Goal: Task Accomplishment & Management: Complete application form

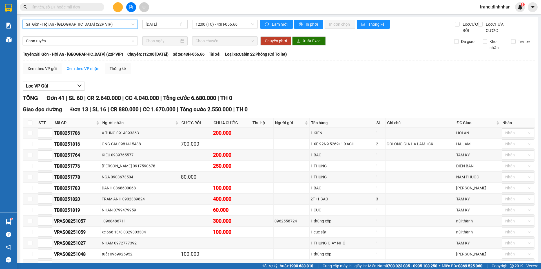
click at [117, 8] on icon "plus" at bounding box center [118, 7] width 4 height 4
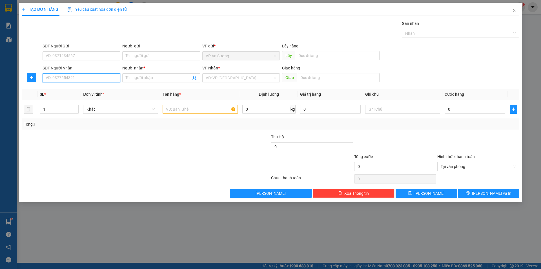
click at [100, 76] on input "SĐT Người Nhận" at bounding box center [82, 77] width 78 height 9
click at [95, 94] on div "0899864277 0899864277 - c trâm" at bounding box center [82, 88] width 78 height 11
drag, startPoint x: 78, startPoint y: 81, endPoint x: 67, endPoint y: 84, distance: 11.6
click at [78, 81] on input "08998642" at bounding box center [82, 77] width 78 height 9
click at [58, 89] on div "0899864277 - c trâm" at bounding box center [81, 89] width 71 height 6
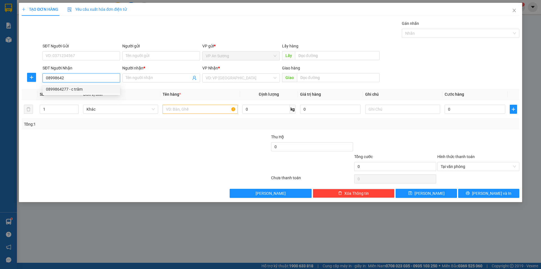
type input "0899864277"
type input "c trâm"
click at [168, 111] on input "text" at bounding box center [200, 109] width 75 height 9
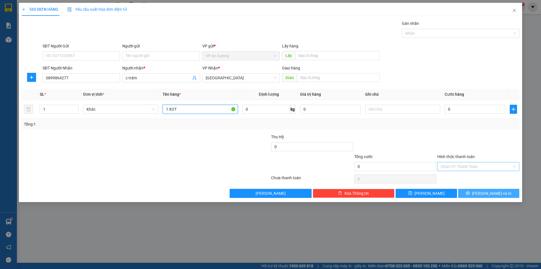
type input "1 XOT"
click at [499, 194] on span "[PERSON_NAME] và In" at bounding box center [491, 193] width 39 height 6
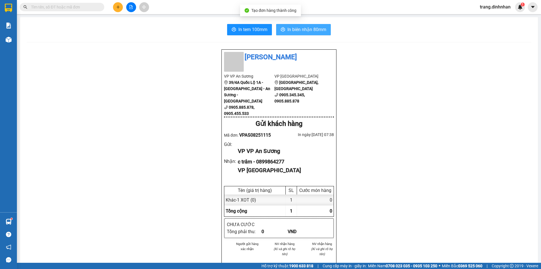
click at [317, 28] on span "In biên nhận 80mm" at bounding box center [307, 29] width 39 height 7
click at [116, 10] on button at bounding box center [118, 7] width 10 height 10
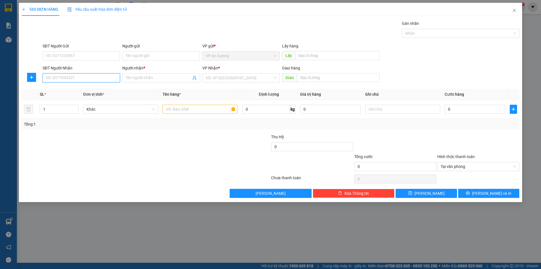
drag, startPoint x: 69, startPoint y: 80, endPoint x: 69, endPoint y: 77, distance: 3.1
click at [69, 80] on input "SĐT Người Nhận" at bounding box center [82, 77] width 78 height 9
type input "2"
drag, startPoint x: 76, startPoint y: 96, endPoint x: 81, endPoint y: 98, distance: 5.4
click at [76, 96] on div "0933563180 - bão" at bounding box center [81, 98] width 71 height 6
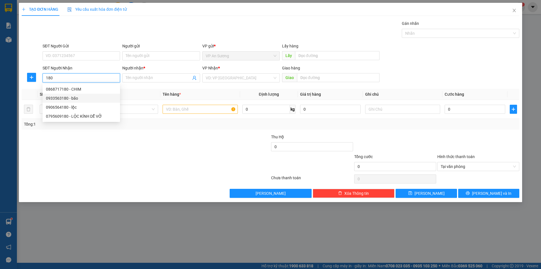
type input "0933563180"
type input "bão"
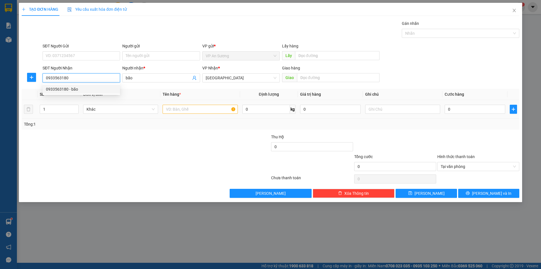
type input "0933563180"
click at [177, 112] on input "text" at bounding box center [200, 109] width 75 height 9
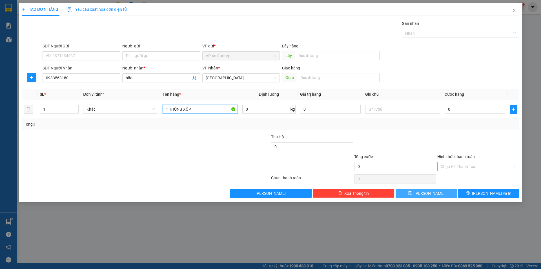
type input "1 THÙNG XỐP"
click at [446, 195] on button "[PERSON_NAME]" at bounding box center [426, 193] width 61 height 9
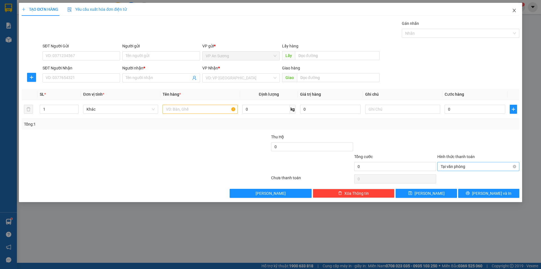
click at [513, 12] on icon "close" at bounding box center [514, 10] width 5 height 5
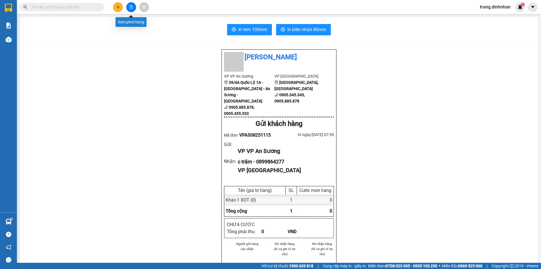
click at [131, 9] on button at bounding box center [131, 7] width 10 height 10
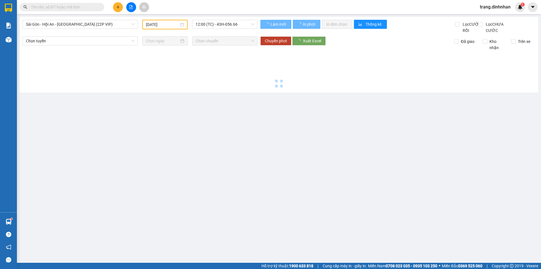
type input "[DATE]"
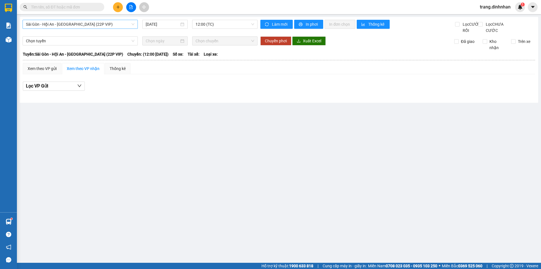
click at [102, 24] on span "Sài Gòn - Hội An - [GEOGRAPHIC_DATA] (22P VIP)" at bounding box center [80, 24] width 109 height 8
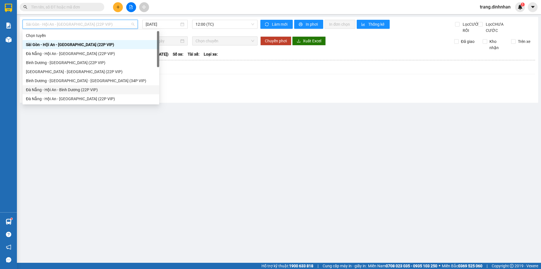
click at [63, 91] on div "Đà Nẵng - Hội An - Bình Dương (22P VIP)" at bounding box center [91, 90] width 130 height 6
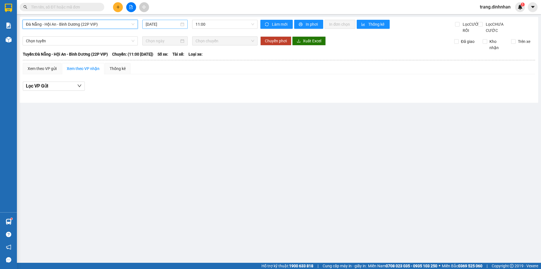
click at [166, 25] on input "[DATE]" at bounding box center [163, 24] width 34 height 6
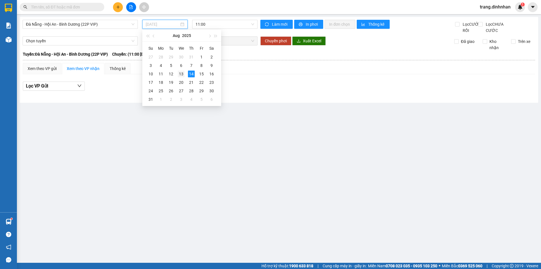
click at [183, 75] on div "13" at bounding box center [181, 73] width 7 height 7
type input "[DATE]"
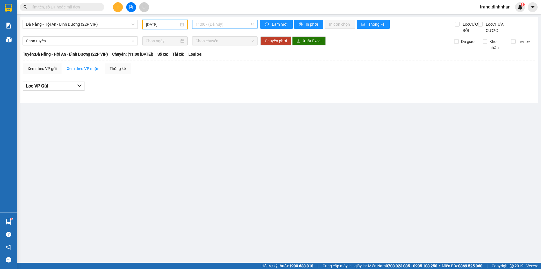
click at [224, 26] on span "11:00 - (Đã hủy)" at bounding box center [225, 24] width 59 height 8
click at [112, 24] on span "Đà Nẵng - Hội An - Bình Dương (22P VIP)" at bounding box center [80, 24] width 109 height 8
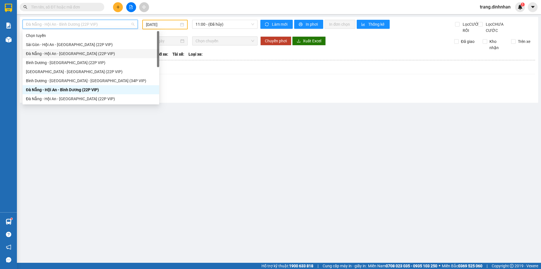
drag, startPoint x: 61, startPoint y: 55, endPoint x: 229, endPoint y: 41, distance: 168.4
click at [61, 55] on div "Đà Nẵng - Hội An - [GEOGRAPHIC_DATA] (22P VIP)" at bounding box center [91, 53] width 130 height 6
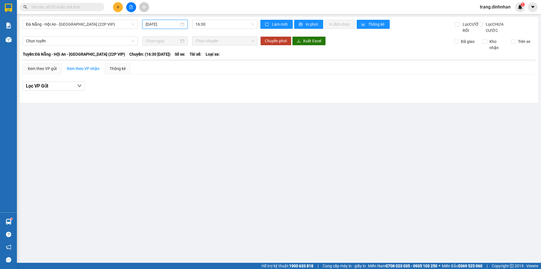
click at [169, 27] on input "[DATE]" at bounding box center [163, 24] width 34 height 6
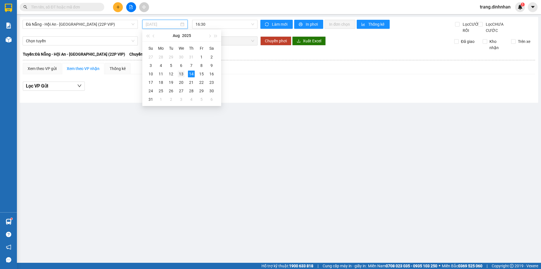
click at [184, 72] on div "13" at bounding box center [181, 73] width 7 height 7
type input "[DATE]"
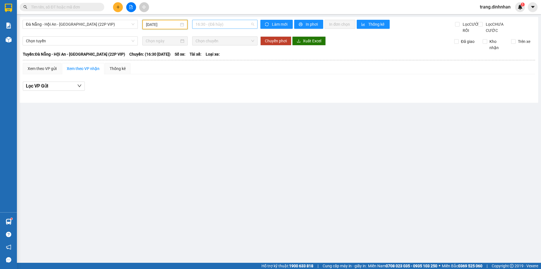
click at [220, 26] on span "16:30 - (Đã hủy)" at bounding box center [225, 24] width 59 height 8
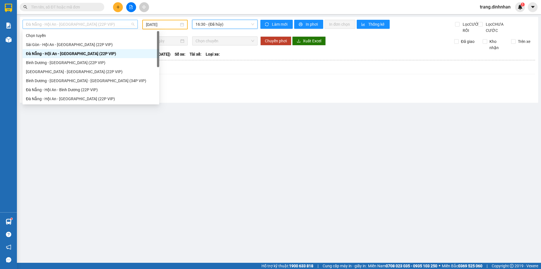
click at [83, 24] on span "Đà Nẵng - Hội An - [GEOGRAPHIC_DATA] (22P VIP)" at bounding box center [80, 24] width 109 height 8
click at [43, 97] on div "Đà Nẵng - Hội An - [GEOGRAPHIC_DATA] (22P VIP)" at bounding box center [91, 99] width 130 height 6
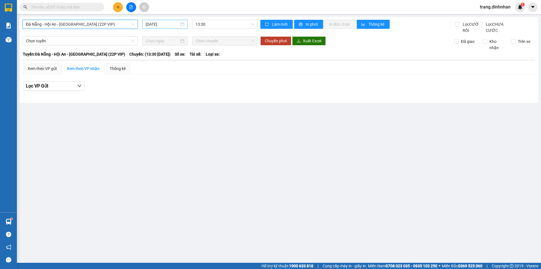
click at [154, 27] on input "[DATE]" at bounding box center [163, 24] width 34 height 6
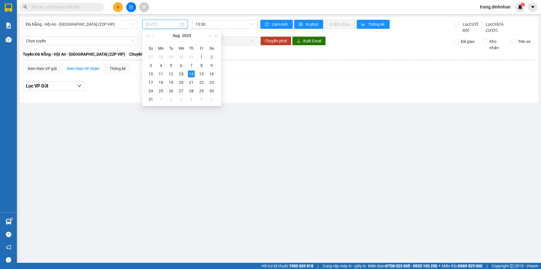
click at [182, 75] on div "13" at bounding box center [181, 73] width 7 height 7
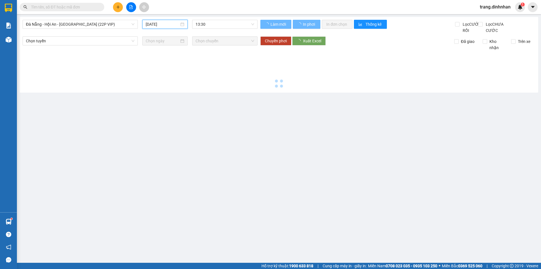
type input "[DATE]"
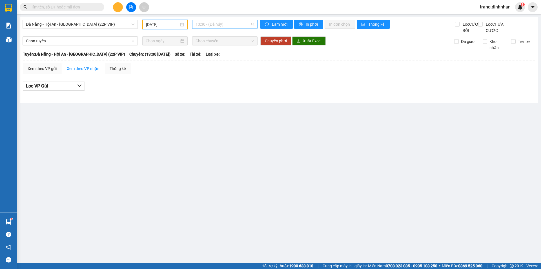
click at [225, 23] on span "13:30 - (Đã hủy)" at bounding box center [225, 24] width 59 height 8
click at [221, 53] on div "14:00 (TC) - 43H-041.63" at bounding box center [218, 53] width 44 height 6
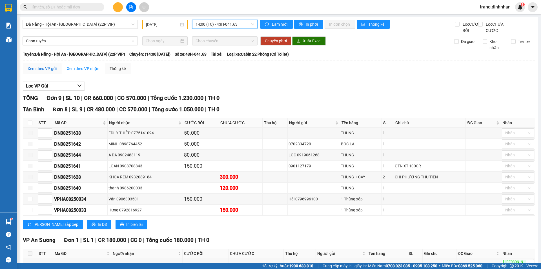
click at [56, 72] on div "Xem theo VP gửi" at bounding box center [42, 68] width 29 height 6
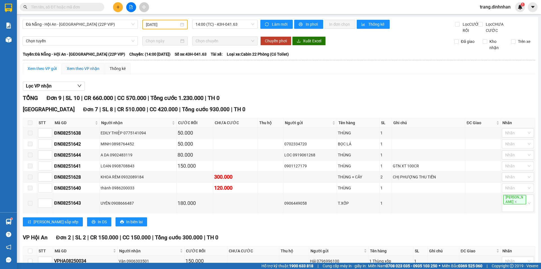
click at [82, 72] on div "Xem theo VP nhận" at bounding box center [83, 68] width 33 height 6
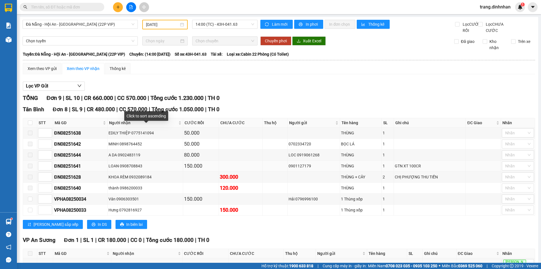
scroll to position [42, 0]
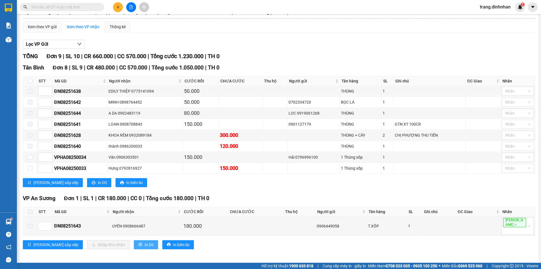
click at [145, 243] on span "In DS" at bounding box center [149, 244] width 9 height 6
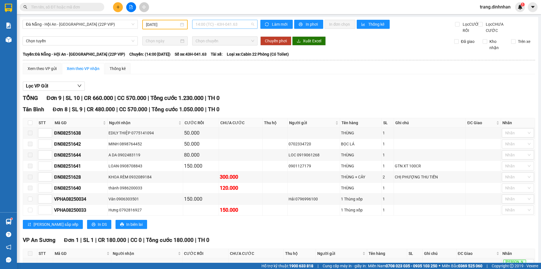
click at [227, 25] on span "14:00 (TC) - 43H-041.63" at bounding box center [225, 24] width 59 height 8
click at [228, 72] on div "16:00 (TC) - 43H-057.12" at bounding box center [216, 72] width 44 height 6
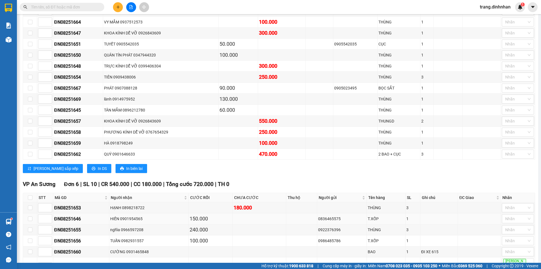
scroll to position [292, 0]
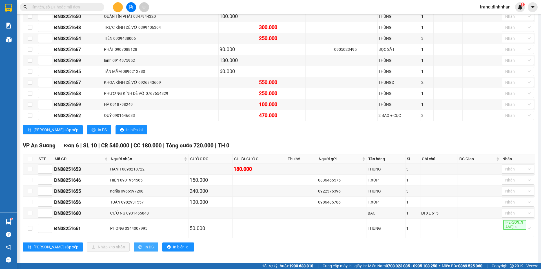
click at [145, 244] on span "In DS" at bounding box center [149, 247] width 9 height 6
click at [199, 88] on td "KHOA KÍNH DỄ VỠ 0926843609" at bounding box center [161, 82] width 116 height 11
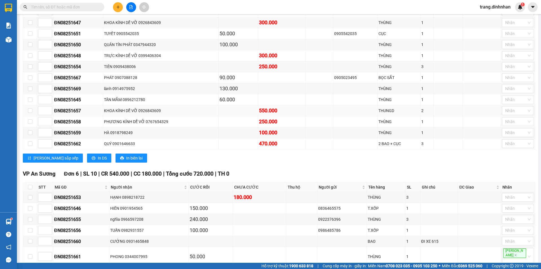
scroll to position [292, 0]
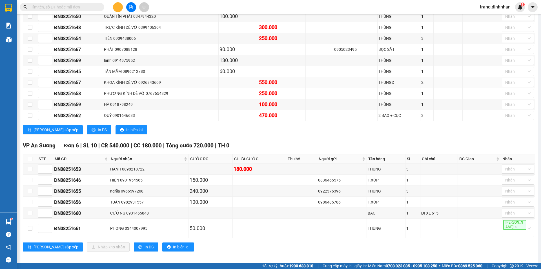
click at [199, 91] on tbody "ĐN08251649 PHƯƠNG KÍNH DỄ VỠ 0767654329 300.000 THÙNG 1 Nhãn ĐN08251663 LIỄU V…" at bounding box center [279, 33] width 512 height 176
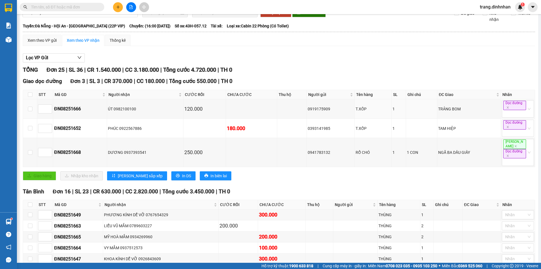
scroll to position [0, 0]
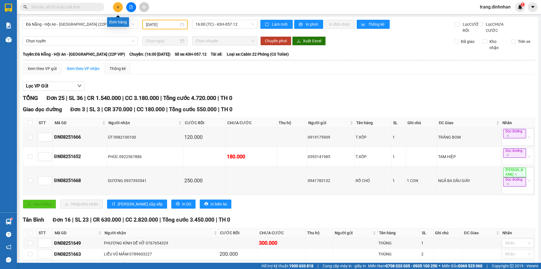
click at [119, 5] on button at bounding box center [118, 7] width 10 height 10
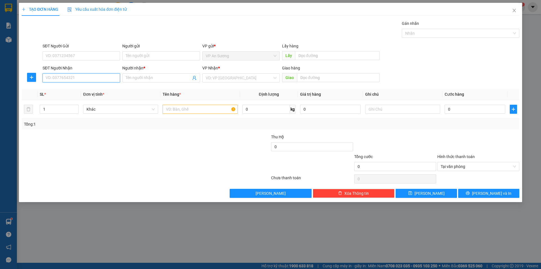
click at [94, 79] on input "SĐT Người Nhận" at bounding box center [82, 77] width 78 height 9
type input "0905685494"
drag, startPoint x: 97, startPoint y: 88, endPoint x: 131, endPoint y: 91, distance: 34.8
click at [101, 88] on div "0905685494 - [GEOGRAPHIC_DATA]" at bounding box center [81, 89] width 71 height 6
type input "nga"
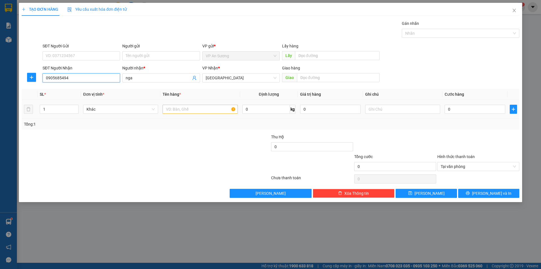
type input "0905685494"
click at [181, 106] on input "text" at bounding box center [200, 109] width 75 height 9
click at [431, 31] on div at bounding box center [458, 33] width 109 height 7
type input "50 thùng thanh long"
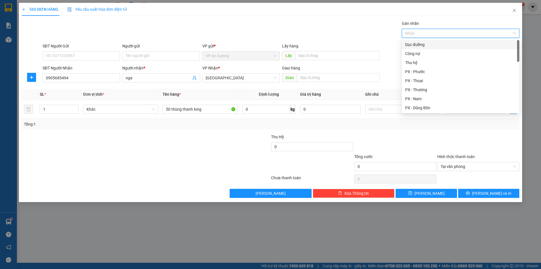
click at [430, 44] on div "Dọc đường" at bounding box center [460, 44] width 111 height 6
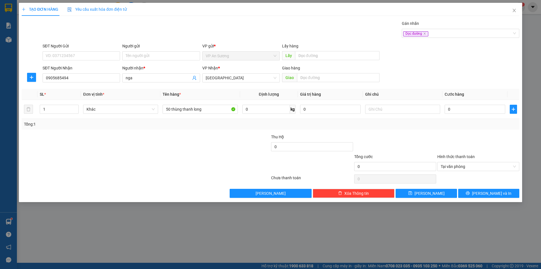
drag, startPoint x: 335, startPoint y: 35, endPoint x: 430, endPoint y: 130, distance: 134.0
click at [340, 42] on div "Transit Pickup Surcharge Ids Transit Deliver Surcharge Ids Transit Deliver Surc…" at bounding box center [271, 108] width 498 height 177
click at [461, 111] on input "0" at bounding box center [475, 109] width 61 height 9
type input "2"
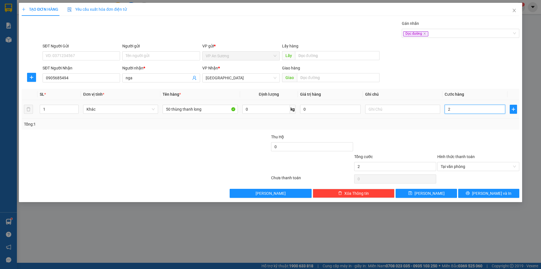
type input "20"
type input "200"
type input "2.000"
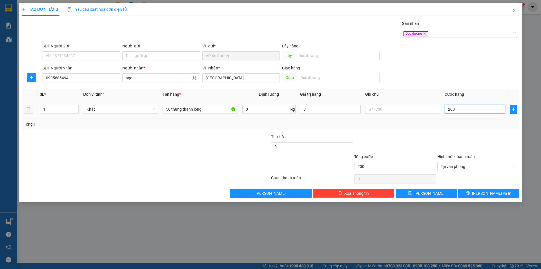
type input "2.000"
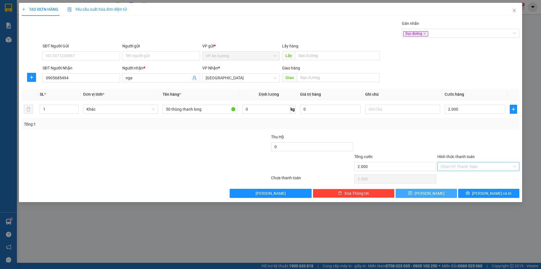
type input "2.000.000"
drag, startPoint x: 435, startPoint y: 195, endPoint x: 308, endPoint y: 164, distance: 130.0
click at [434, 195] on button "[PERSON_NAME]" at bounding box center [426, 193] width 61 height 9
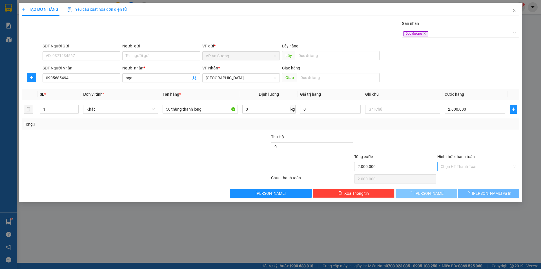
type input "0"
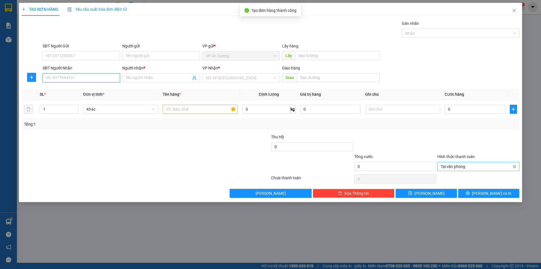
click at [92, 79] on input "SĐT Người Nhận" at bounding box center [82, 77] width 78 height 9
type input "0905596178"
click at [142, 77] on input "Người nhận *" at bounding box center [158, 78] width 65 height 6
type input "xe 666 13/8"
click at [213, 79] on input "search" at bounding box center [239, 78] width 67 height 8
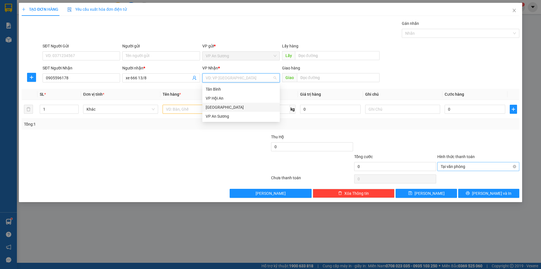
click at [221, 106] on div "[GEOGRAPHIC_DATA]" at bounding box center [241, 107] width 71 height 6
click at [185, 110] on input "text" at bounding box center [200, 109] width 75 height 9
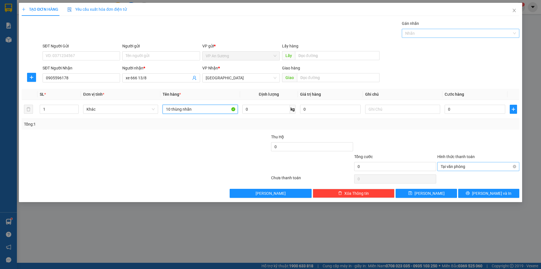
click at [456, 30] on div at bounding box center [458, 33] width 109 height 7
type input "10 thùng nhãn"
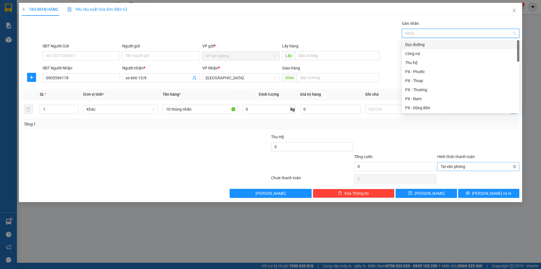
drag, startPoint x: 422, startPoint y: 47, endPoint x: 363, endPoint y: 35, distance: 59.2
click at [422, 47] on div "Dọc đường" at bounding box center [460, 44] width 111 height 6
drag, startPoint x: 336, startPoint y: 27, endPoint x: 414, endPoint y: 66, distance: 86.6
click at [345, 33] on div "Gán nhãn Dọc đường" at bounding box center [280, 30] width 479 height 20
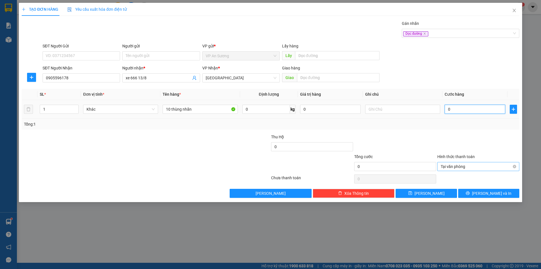
click at [455, 109] on input "0" at bounding box center [475, 109] width 61 height 9
type input "2"
type input "20"
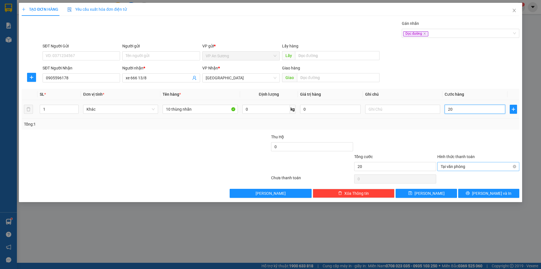
type input "200"
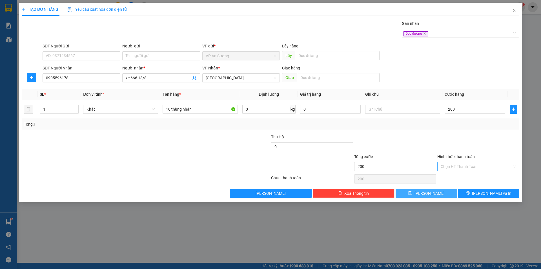
type input "200.000"
click at [443, 193] on button "[PERSON_NAME]" at bounding box center [426, 193] width 61 height 9
type input "0"
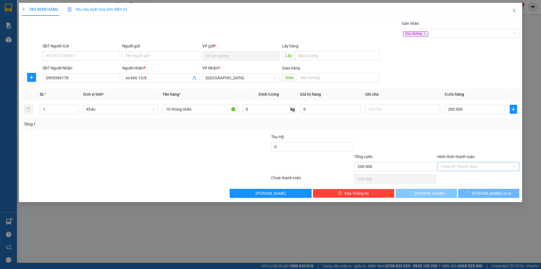
type input "0"
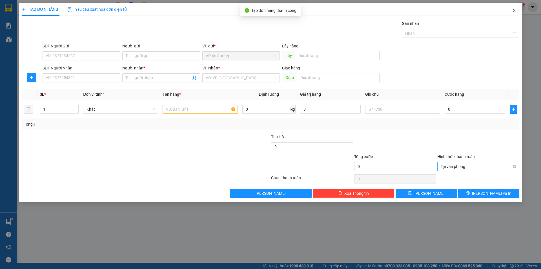
click at [516, 13] on icon "close" at bounding box center [514, 10] width 5 height 5
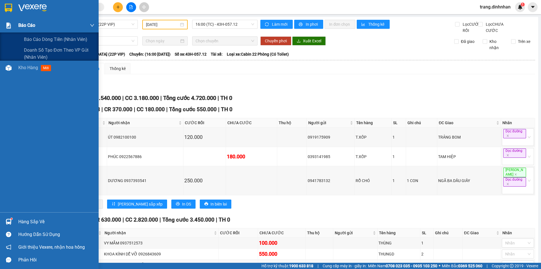
click at [29, 32] on div "Báo cáo" at bounding box center [56, 25] width 76 height 14
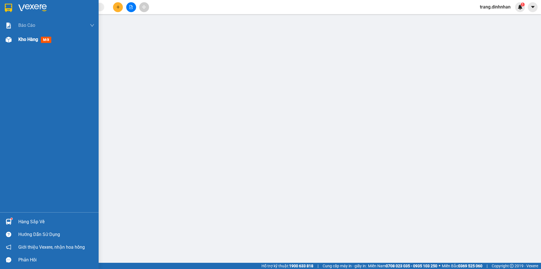
click at [23, 36] on div "Kho hàng mới" at bounding box center [35, 39] width 35 height 7
